Goal: Task Accomplishment & Management: Manage account settings

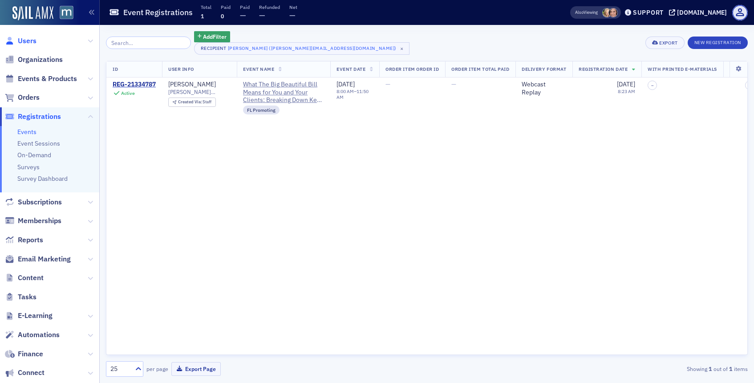
click at [31, 45] on span "Users" at bounding box center [27, 41] width 19 height 10
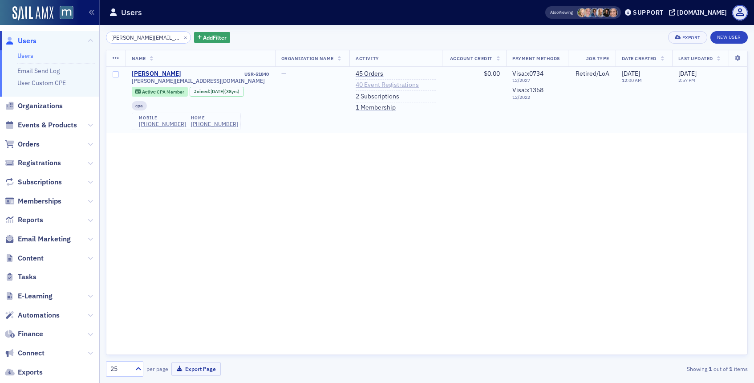
type input "[PERSON_NAME][EMAIL_ADDRESS][DOMAIN_NAME]"
click at [366, 82] on link "40 Event Registrations" at bounding box center [387, 85] width 63 height 8
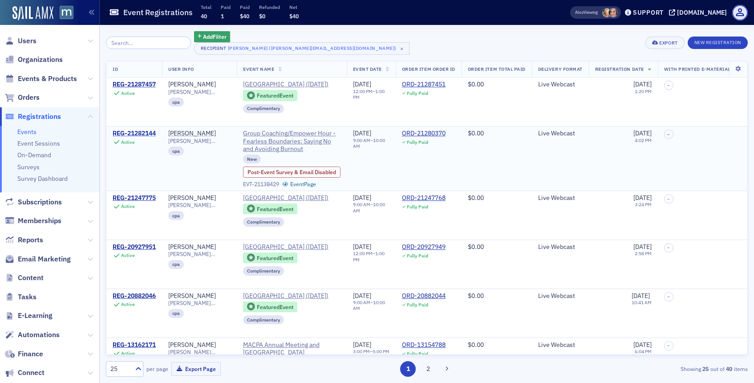
click at [130, 138] on div "REG-21282144" at bounding box center [134, 134] width 43 height 8
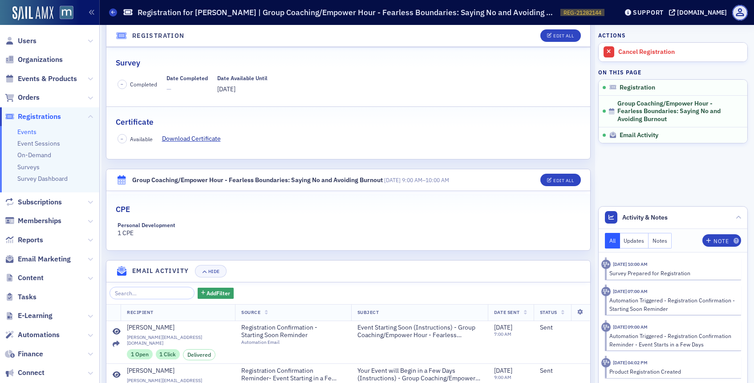
scroll to position [89, 0]
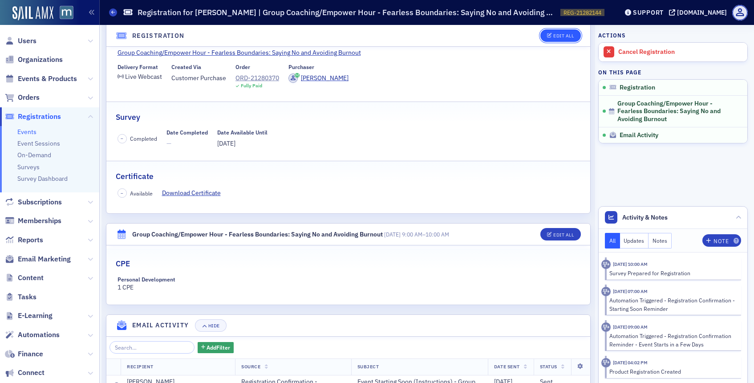
click at [553, 41] on button "Edit All" at bounding box center [561, 35] width 40 height 12
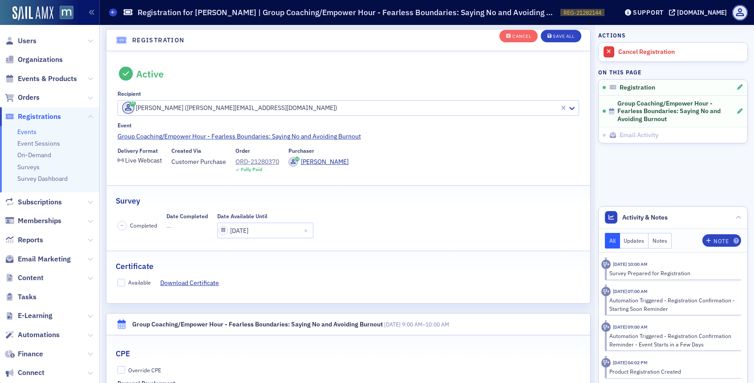
scroll to position [24, 0]
click at [119, 284] on input "Available" at bounding box center [122, 283] width 8 height 8
checkbox input "true"
click at [547, 37] on button "Save All" at bounding box center [561, 36] width 40 height 12
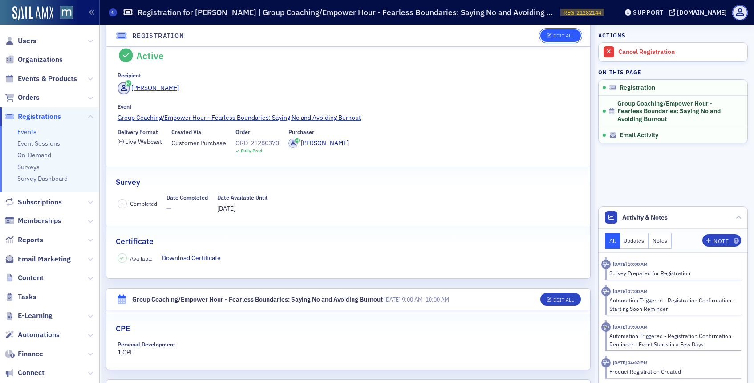
click at [551, 38] on button "Edit All" at bounding box center [561, 35] width 40 height 12
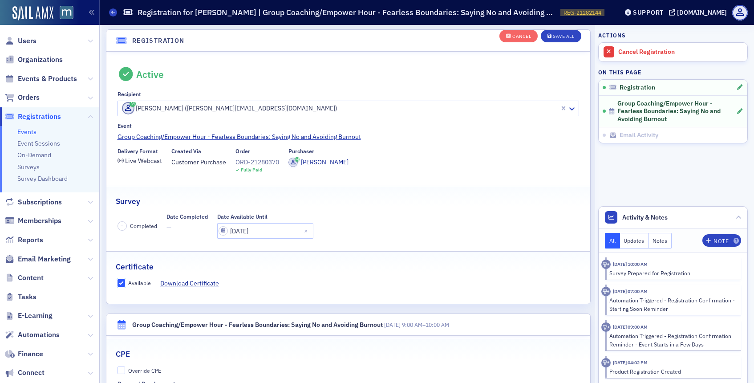
click at [122, 283] on input "Available" at bounding box center [122, 283] width 8 height 8
checkbox input "false"
click at [546, 40] on button "Save All" at bounding box center [561, 36] width 40 height 12
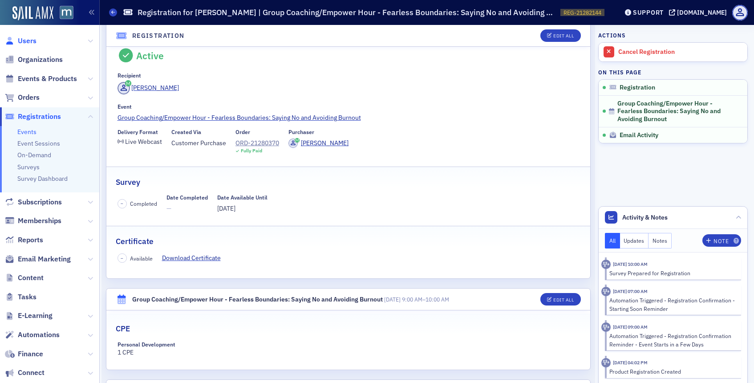
click at [33, 42] on span "Users" at bounding box center [27, 41] width 19 height 10
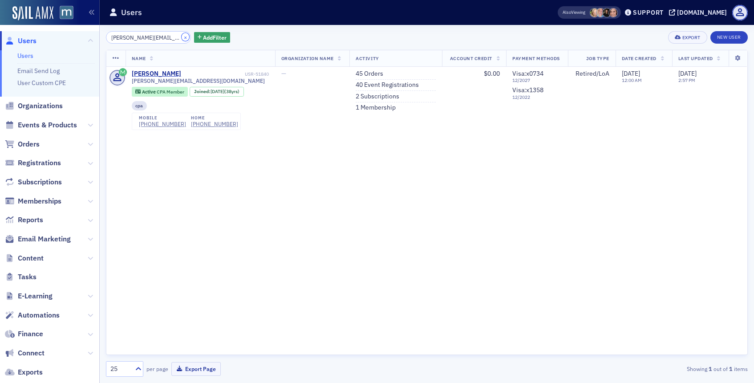
click at [182, 34] on div "×" at bounding box center [186, 37] width 9 height 11
click at [182, 37] on button "×" at bounding box center [186, 37] width 8 height 8
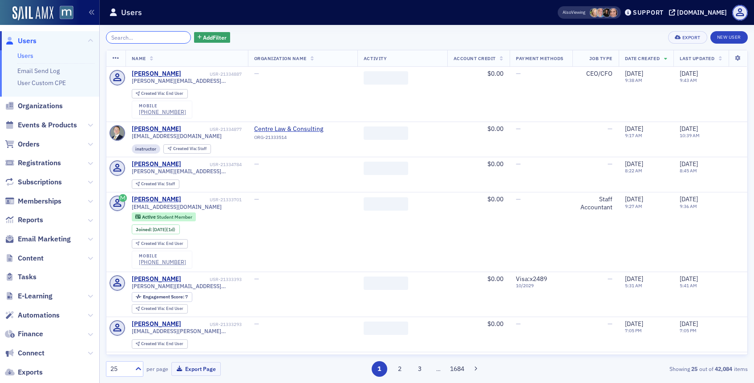
click at [157, 38] on input "search" at bounding box center [148, 37] width 85 height 12
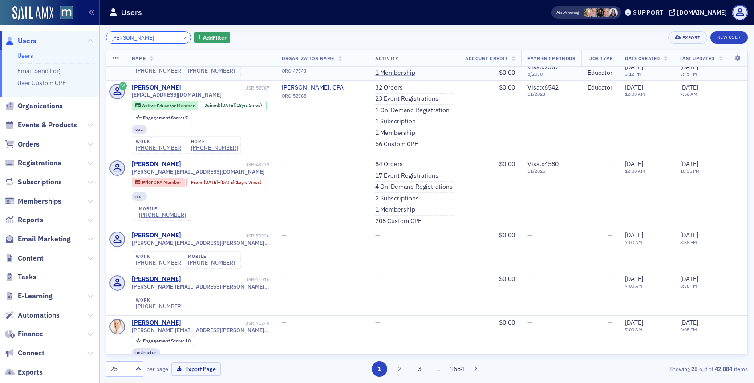
scroll to position [696, 0]
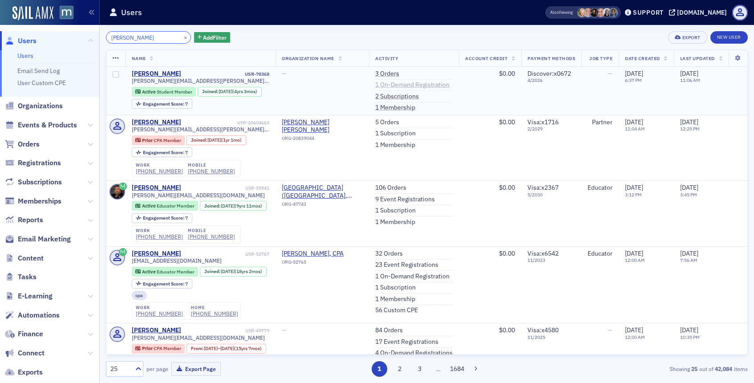
type input "[PERSON_NAME]"
click at [398, 85] on link "1 On-Demand Registration" at bounding box center [412, 85] width 74 height 8
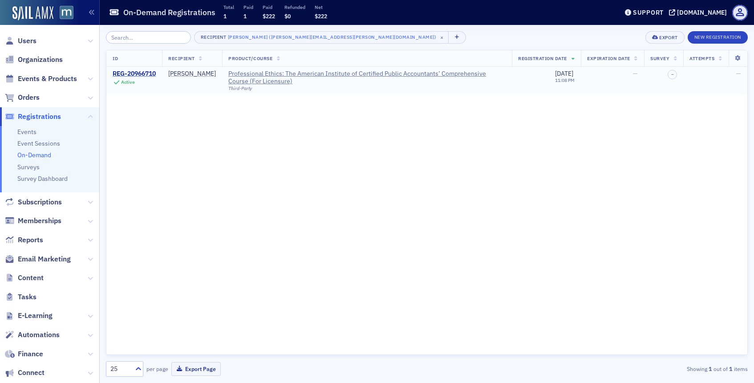
click at [138, 77] on div "REG-20966710" at bounding box center [134, 74] width 43 height 8
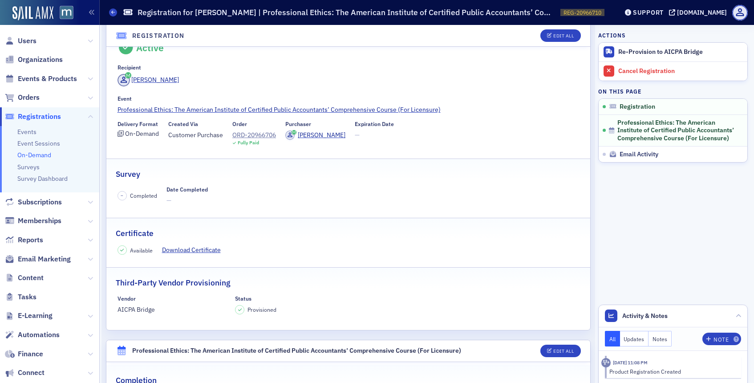
scroll to position [22, 0]
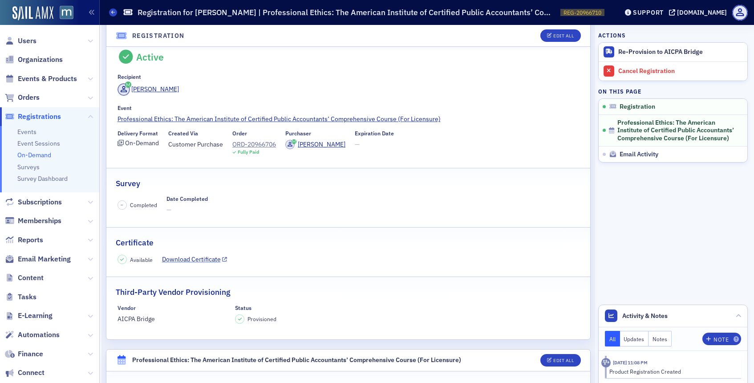
click at [181, 257] on link "Download Certificate" at bounding box center [194, 259] width 65 height 9
